Goal: Find specific page/section

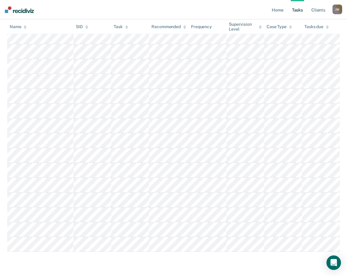
scroll to position [312, 0]
click at [22, 263] on main "Clear officers Tasks Critically Understaffed The clients listed below have upco…" at bounding box center [173, 25] width 347 height 497
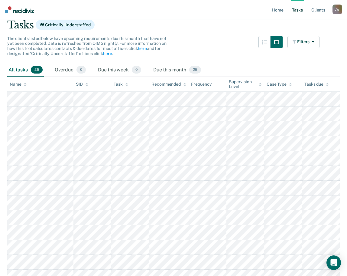
scroll to position [40, 0]
